Goal: Find specific page/section: Find specific page/section

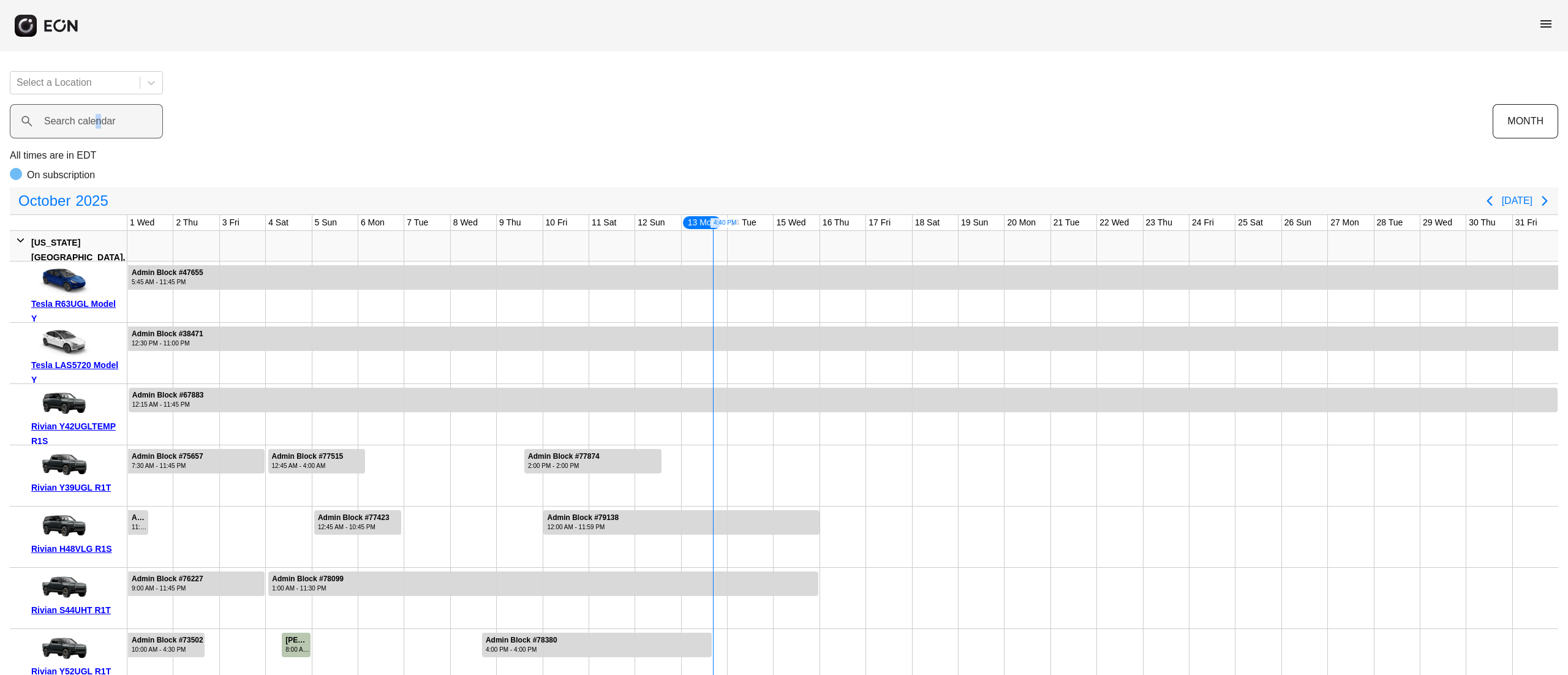
click at [97, 122] on label "Search calendar" at bounding box center [80, 121] width 72 height 15
click at [97, 122] on calendar "Search calendar" at bounding box center [87, 121] width 153 height 34
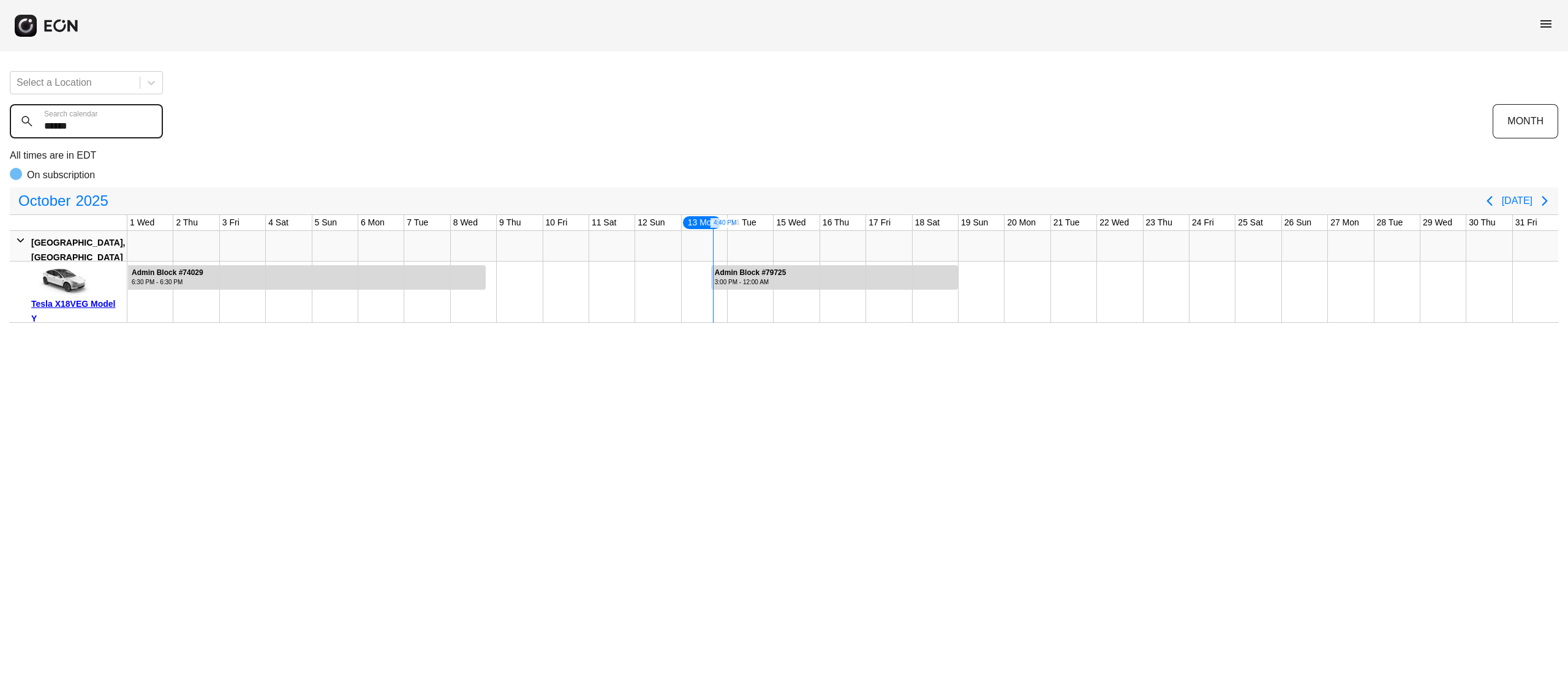
type calendar "******"
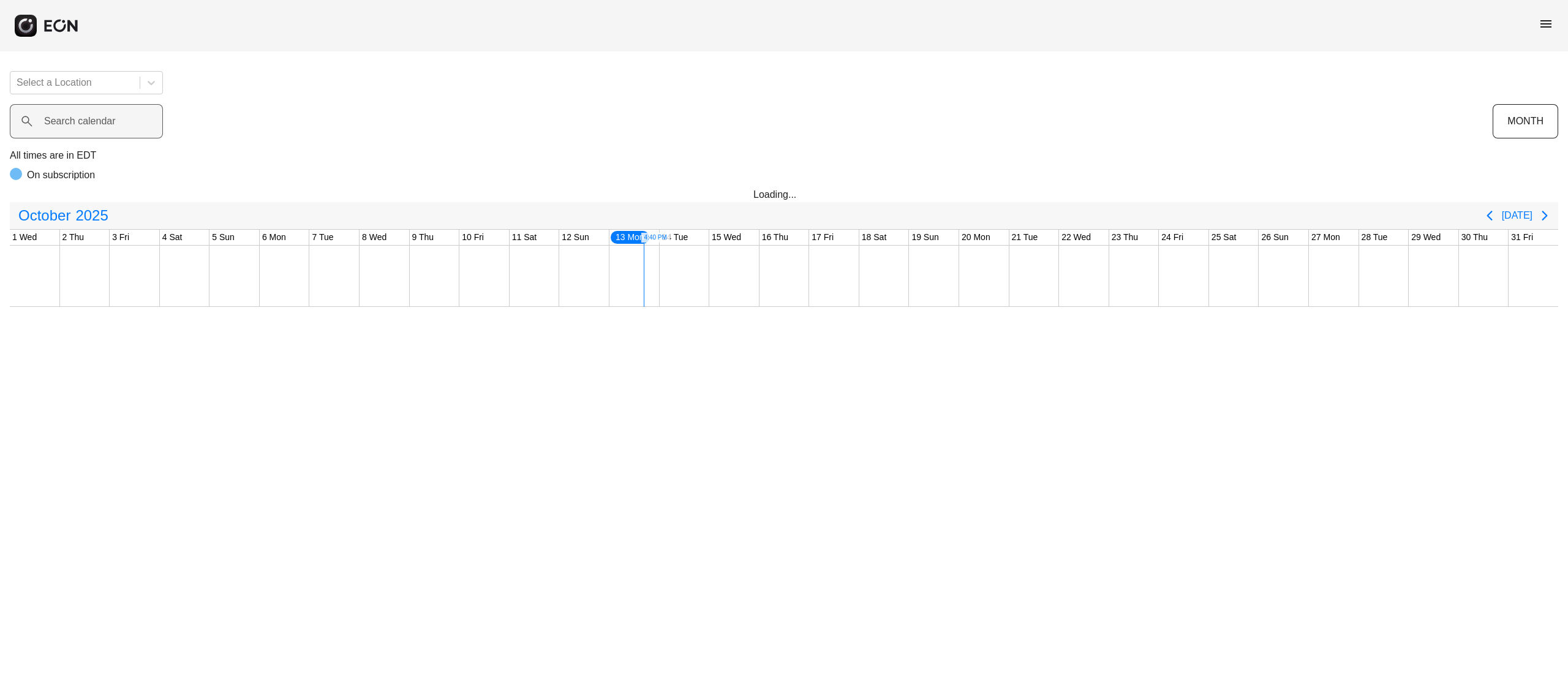
click at [130, 132] on div "Search calendar" at bounding box center [751, 121] width 1483 height 34
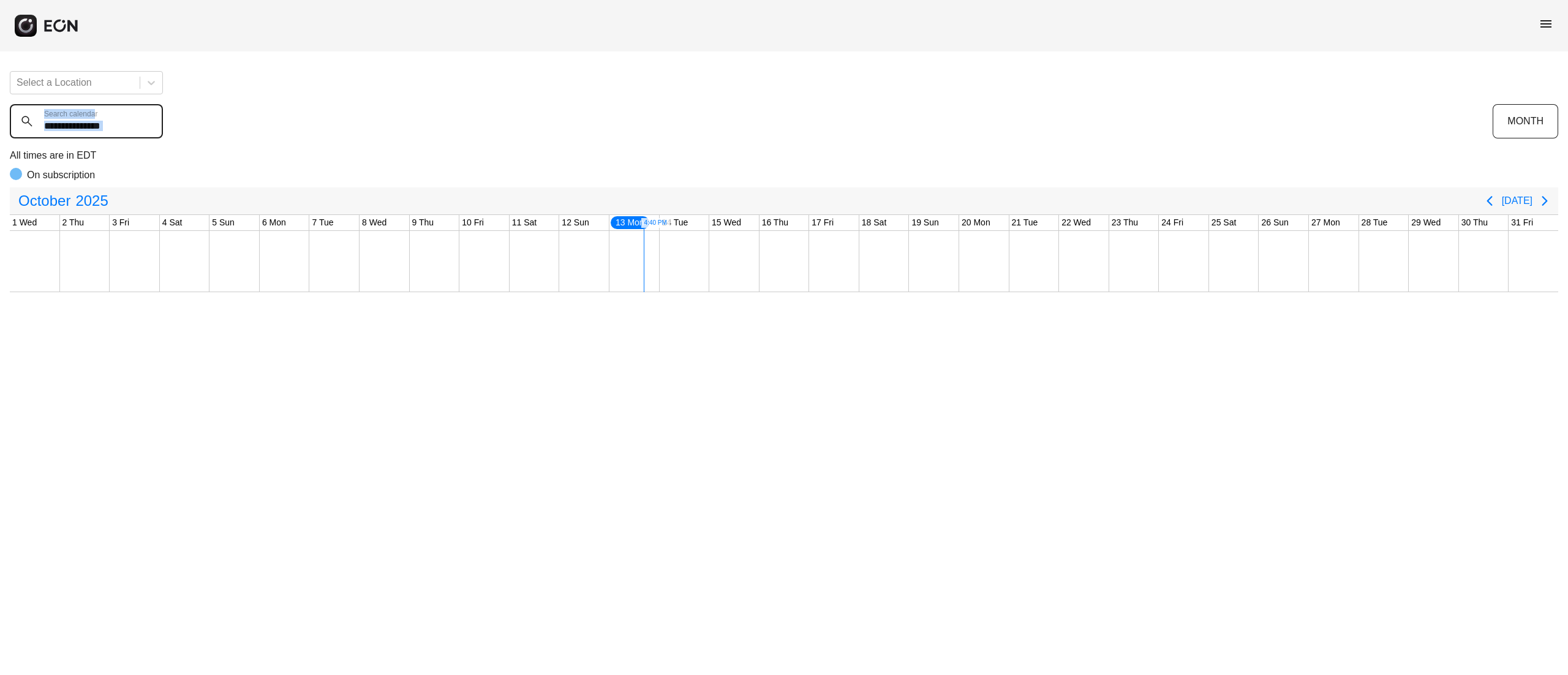
click at [120, 131] on calendar "Search calendar" at bounding box center [87, 121] width 153 height 34
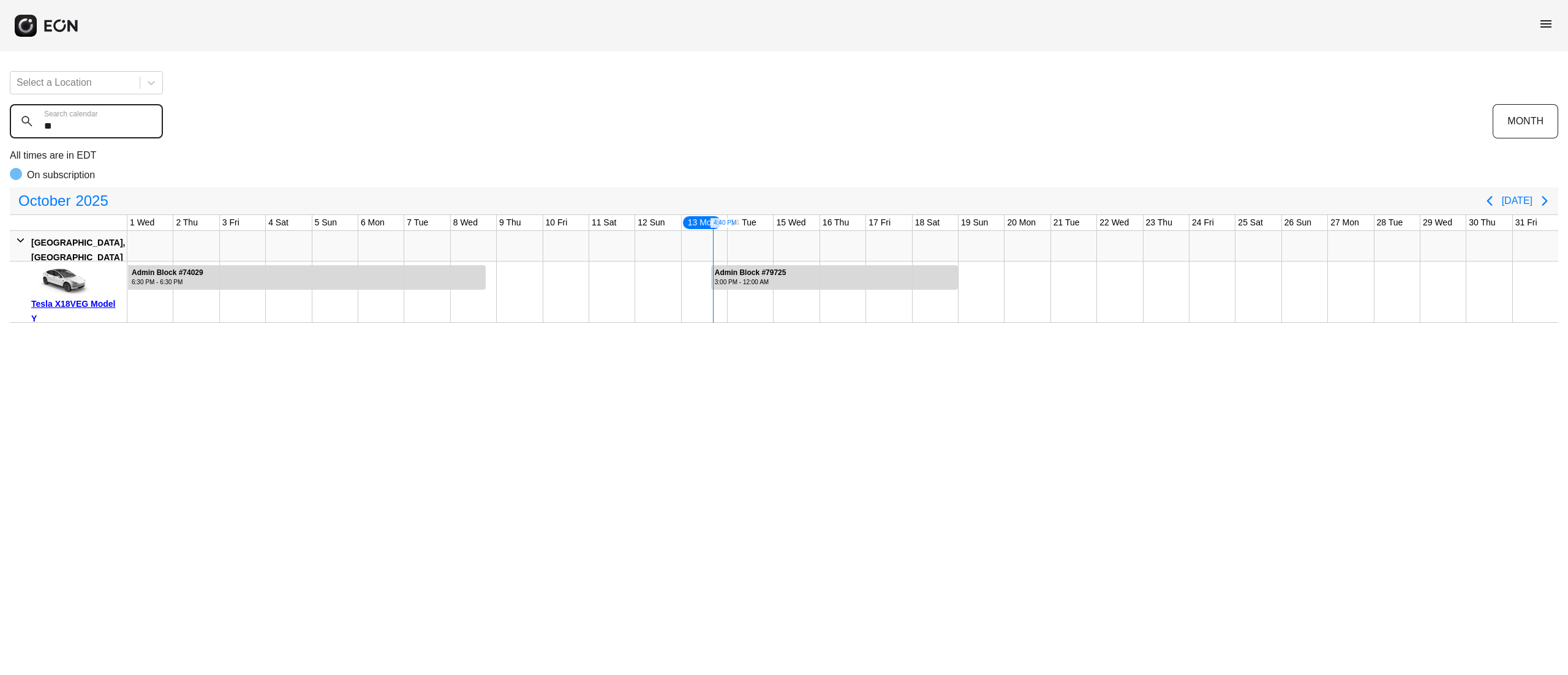
type calendar "*"
